Goal: Transaction & Acquisition: Book appointment/travel/reservation

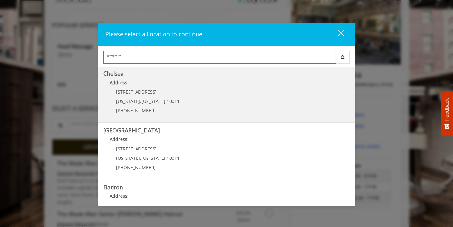
scroll to position [56, 0]
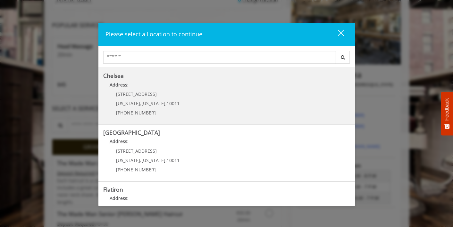
click at [126, 108] on div "169/170 W 23rd St New York , New York , 10011 (917) 639-3902" at bounding box center [143, 105] width 80 height 28
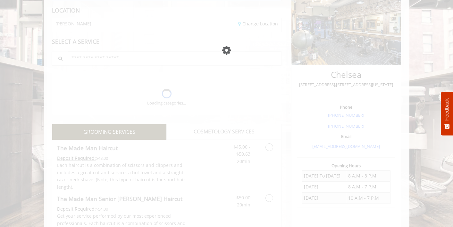
scroll to position [86, 0]
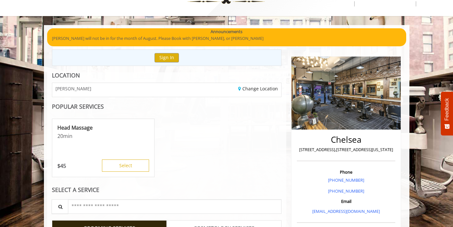
scroll to position [176, 0]
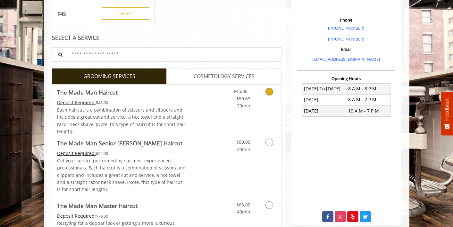
click at [182, 98] on link "The Made Man Haircut Deposit Required: $48.00 Each haircut is a combination of …" at bounding box center [121, 109] width 129 height 50
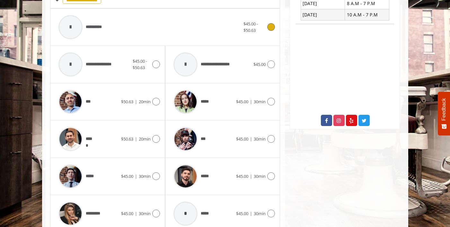
scroll to position [272, 0]
click at [146, 142] on div "***** $50.63 | 20min" at bounding box center [107, 138] width 105 height 30
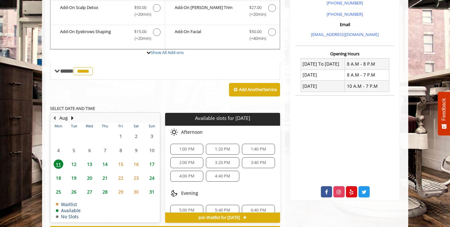
scroll to position [191, 0]
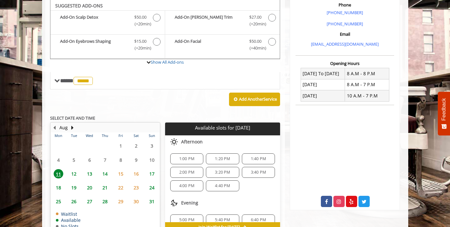
click at [74, 172] on span "12" at bounding box center [74, 173] width 10 height 9
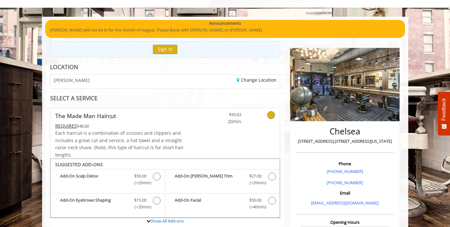
scroll to position [37, 0]
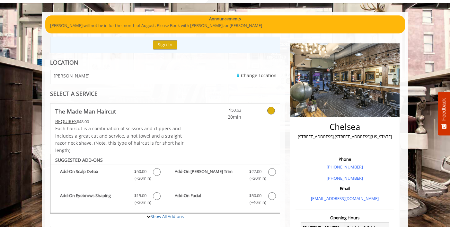
click at [131, 77] on div "[PERSON_NAME]" at bounding box center [105, 77] width 119 height 14
click at [261, 77] on link "Change Location" at bounding box center [256, 75] width 40 height 6
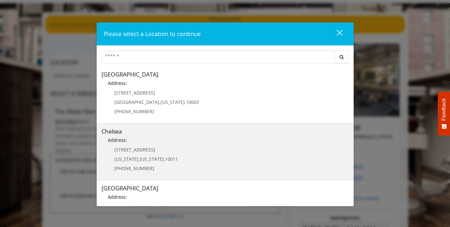
click at [160, 146] on p "Address:" at bounding box center [224, 141] width 247 height 10
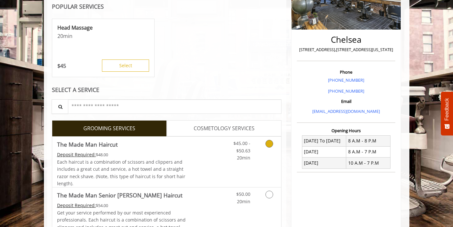
click at [180, 156] on div "Deposit Required: $48.00" at bounding box center [121, 154] width 129 height 7
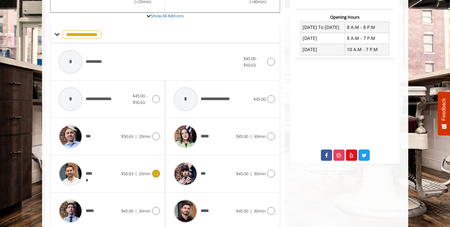
click at [154, 176] on div at bounding box center [154, 173] width 9 height 8
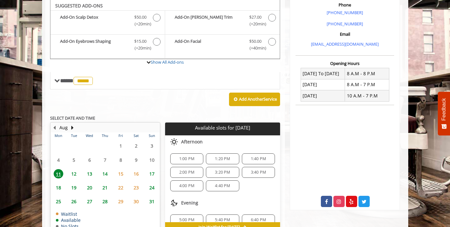
scroll to position [201, 0]
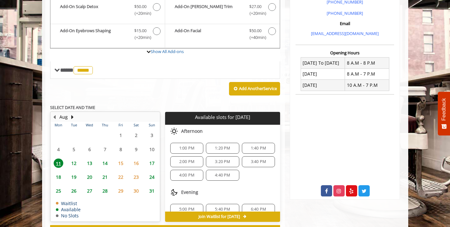
click at [73, 163] on span "12" at bounding box center [74, 162] width 10 height 9
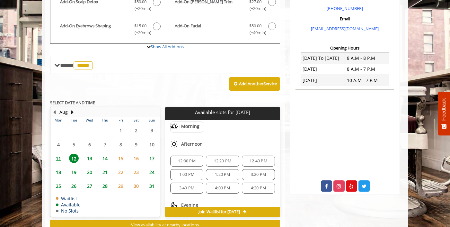
scroll to position [58, 0]
click at [217, 172] on span "1:20 PM" at bounding box center [222, 173] width 15 height 5
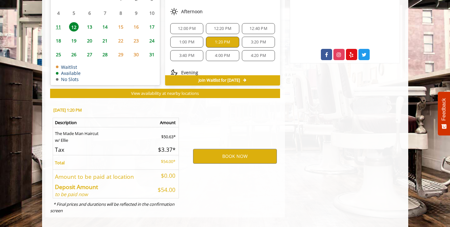
scroll to position [343, 0]
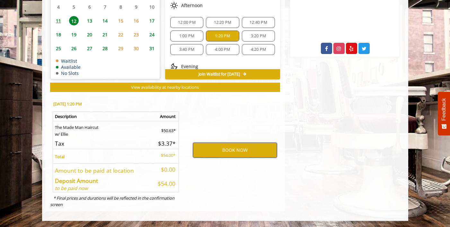
click at [232, 148] on button "BOOK NOW" at bounding box center [235, 149] width 84 height 15
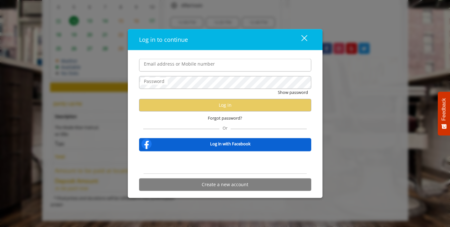
click at [173, 63] on input "Email address or Mobile number" at bounding box center [225, 65] width 172 height 13
type input "**********"
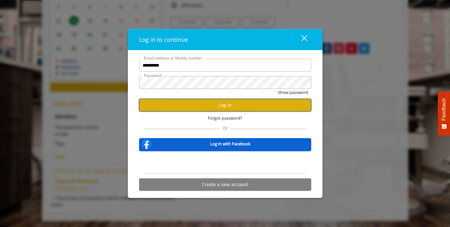
click at [226, 101] on button "Log in" at bounding box center [225, 105] width 172 height 13
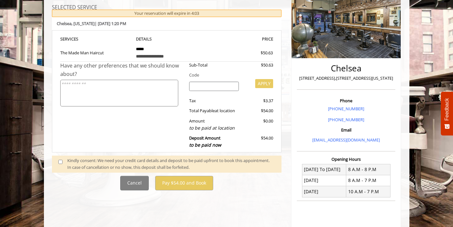
scroll to position [95, 0]
click at [57, 163] on span at bounding box center [63, 163] width 19 height 13
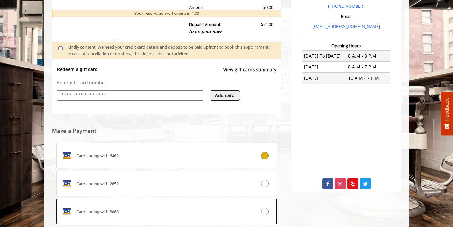
scroll to position [209, 0]
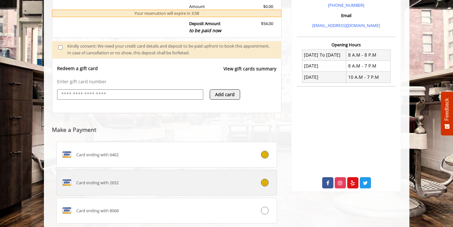
click at [176, 181] on div "Card ending with 2652" at bounding box center [149, 182] width 184 height 10
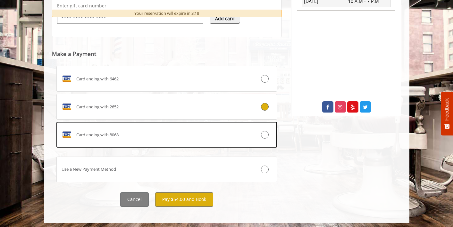
scroll to position [287, 0]
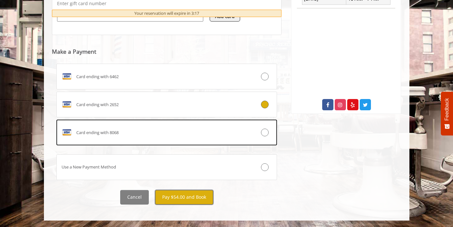
click at [185, 202] on button "Pay $54.00 and Book" at bounding box center [184, 197] width 58 height 14
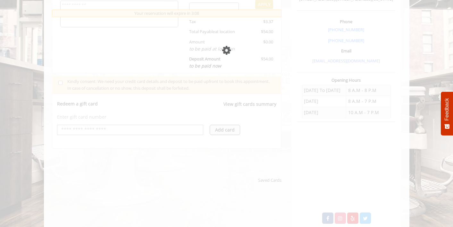
scroll to position [174, 0]
